Goal: Obtain resource: Obtain resource

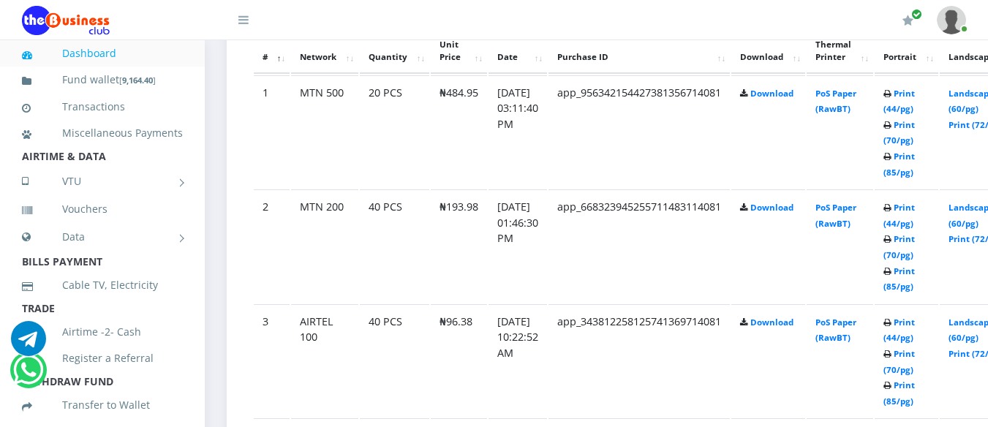
scroll to position [846, 0]
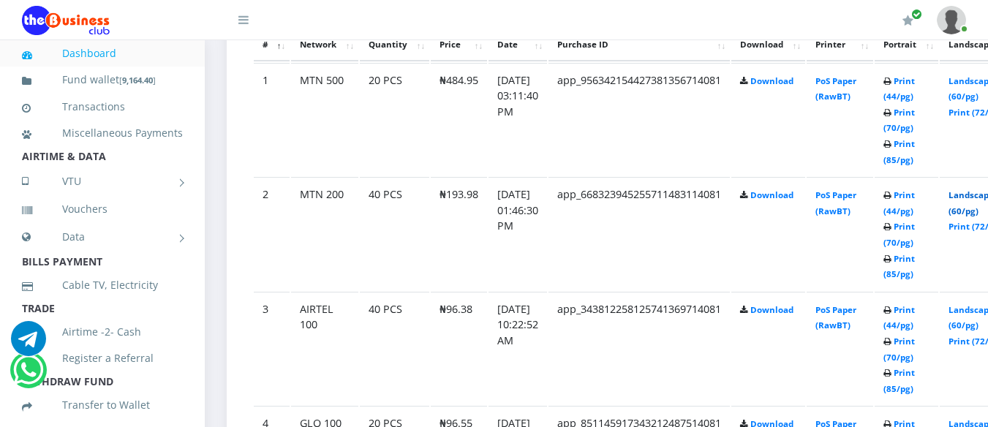
click at [973, 196] on link "Landscape (60/pg)" at bounding box center [971, 202] width 45 height 27
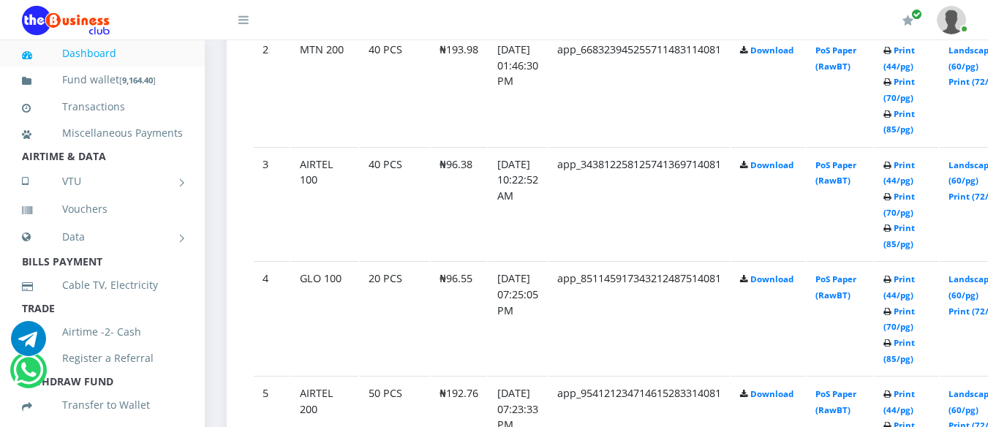
scroll to position [1002, 0]
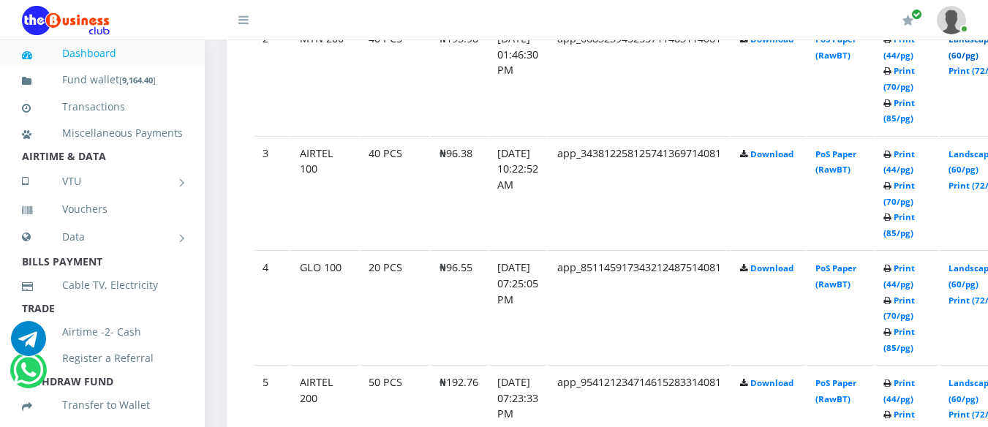
click at [971, 61] on link "Landscape (60/pg)" at bounding box center [971, 47] width 45 height 27
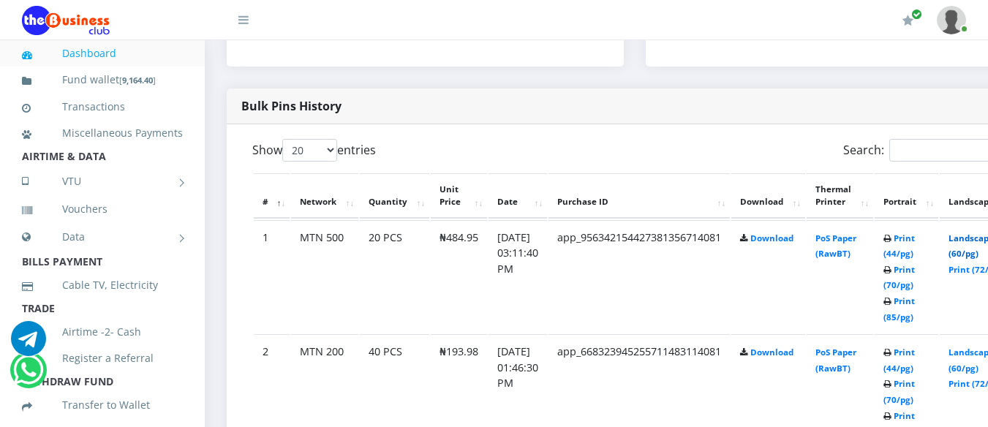
click at [977, 238] on link "Landscape (60/pg)" at bounding box center [971, 246] width 45 height 27
click at [979, 236] on link "Landscape (60/pg)" at bounding box center [971, 246] width 45 height 27
click at [977, 238] on link "Landscape (60/pg)" at bounding box center [971, 246] width 45 height 27
